Goal: Information Seeking & Learning: Learn about a topic

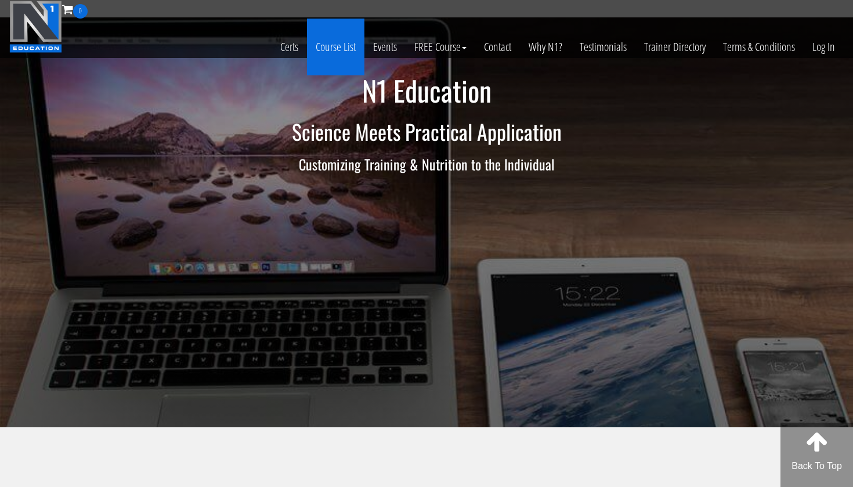
click at [339, 39] on link "Course List" at bounding box center [335, 47] width 57 height 57
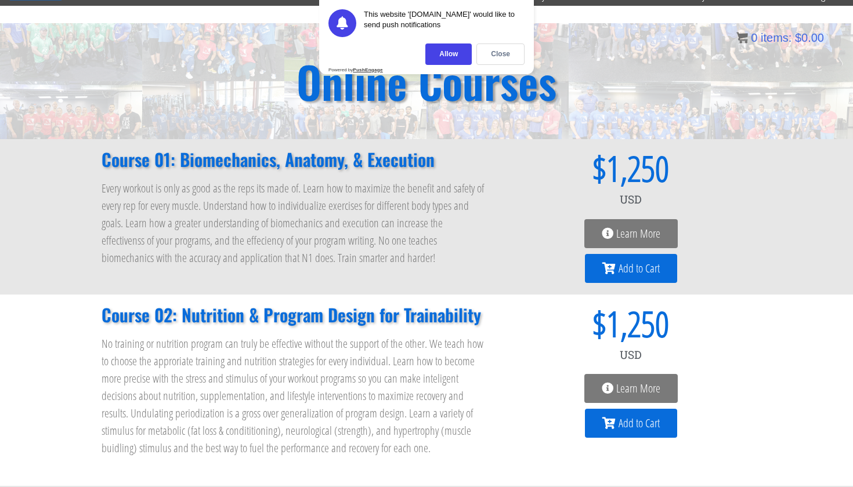
scroll to position [57, 0]
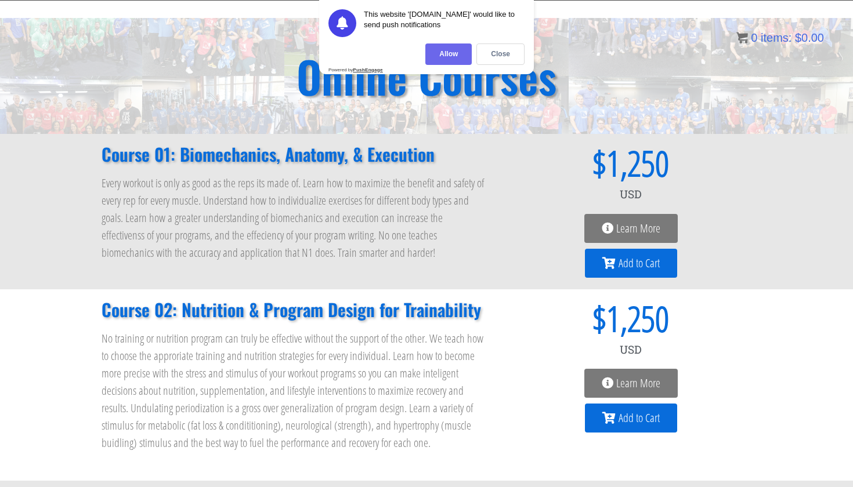
click at [460, 47] on div "Allow" at bounding box center [448, 54] width 46 height 21
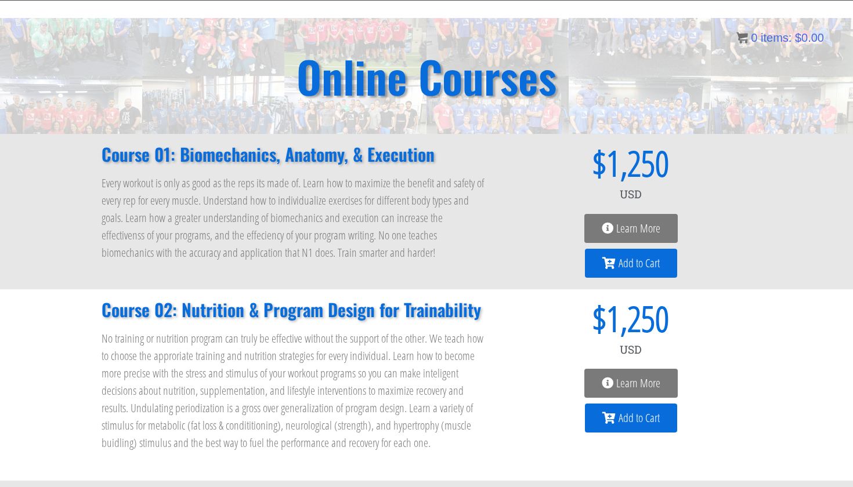
click at [648, 229] on span "Learn More" at bounding box center [638, 229] width 44 height 12
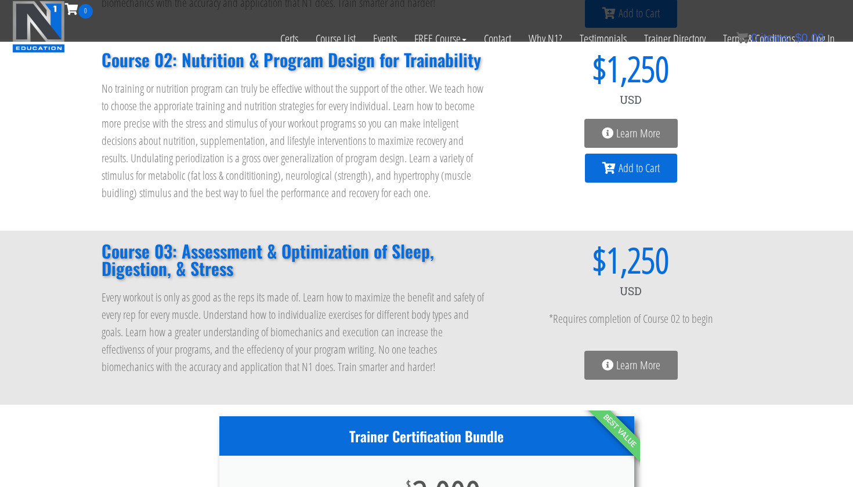
scroll to position [233, 0]
